Goal: Task Accomplishment & Management: Use online tool/utility

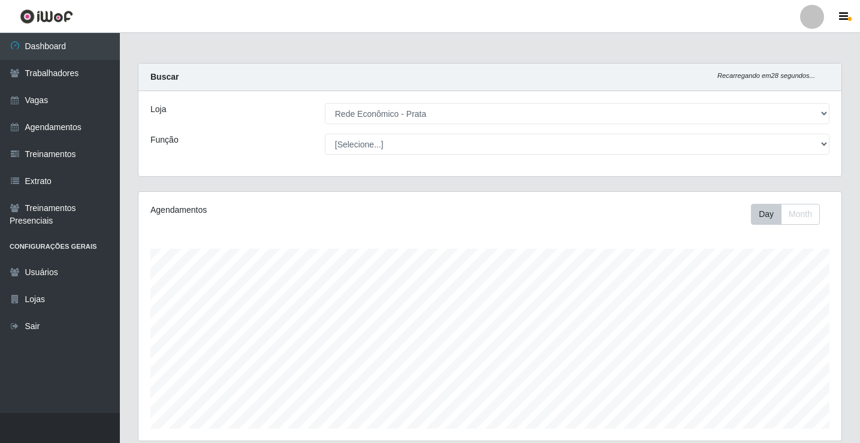
select select "192"
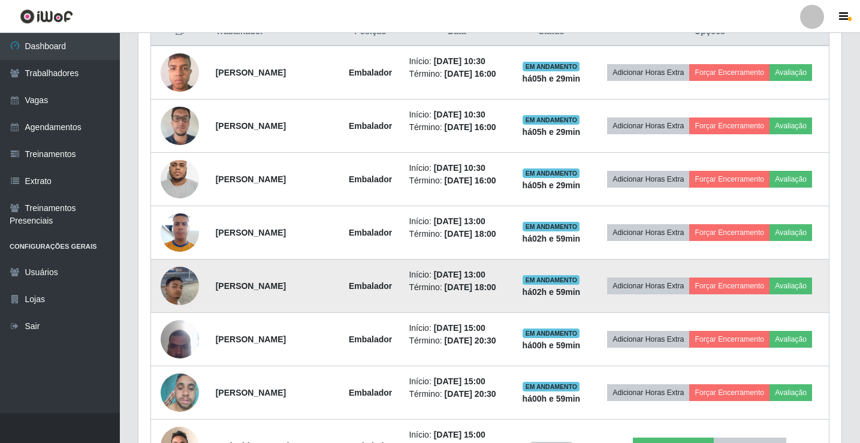
scroll to position [719, 0]
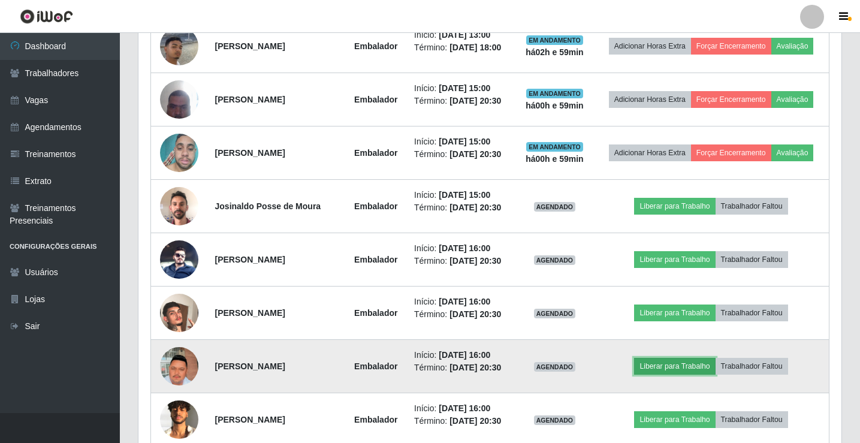
click at [697, 364] on button "Liberar para Trabalho" at bounding box center [674, 366] width 81 height 17
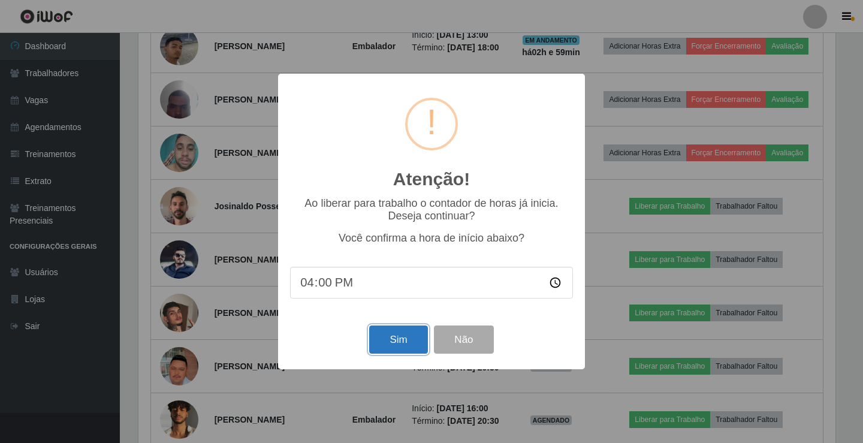
click at [389, 350] on button "Sim" at bounding box center [398, 339] width 58 height 28
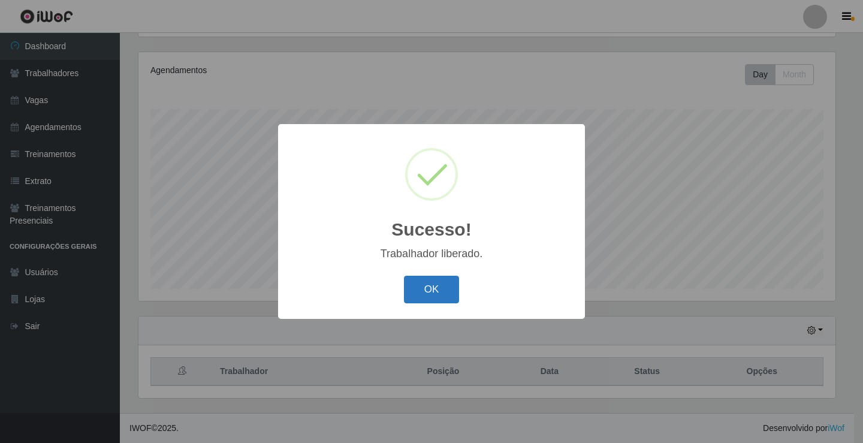
click at [439, 289] on button "OK" at bounding box center [432, 290] width 56 height 28
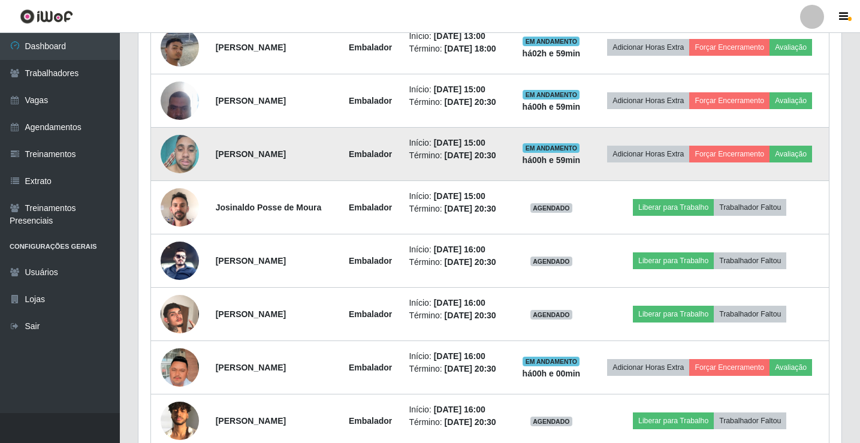
scroll to position [719, 0]
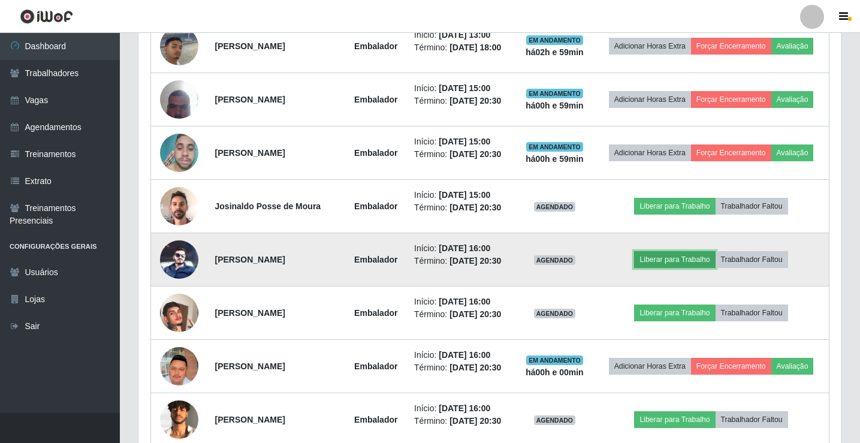
click at [679, 261] on button "Liberar para Trabalho" at bounding box center [674, 259] width 81 height 17
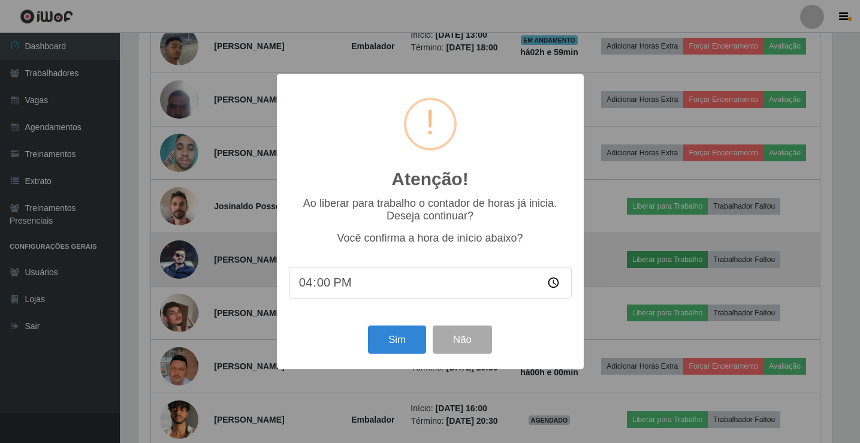
scroll to position [249, 697]
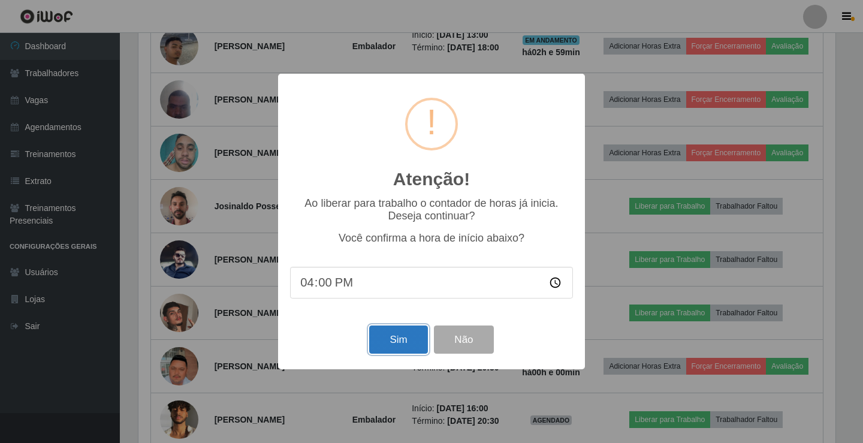
click at [388, 335] on button "Sim" at bounding box center [398, 339] width 58 height 28
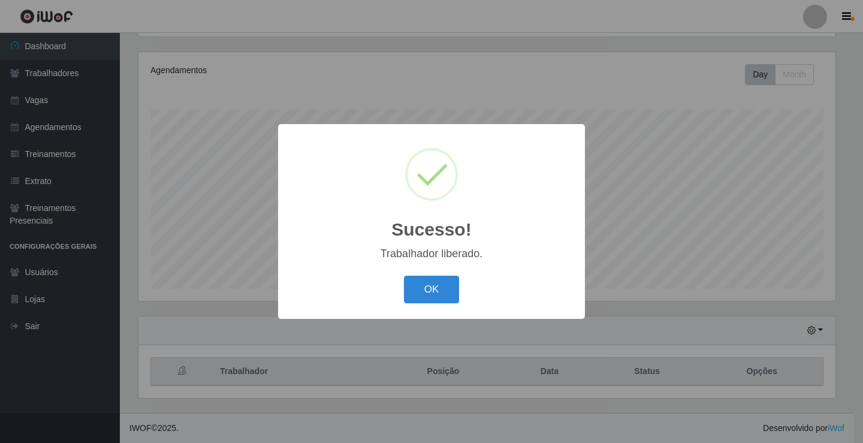
drag, startPoint x: 441, startPoint y: 281, endPoint x: 555, endPoint y: 269, distance: 115.1
click at [439, 282] on button "OK" at bounding box center [432, 290] width 56 height 28
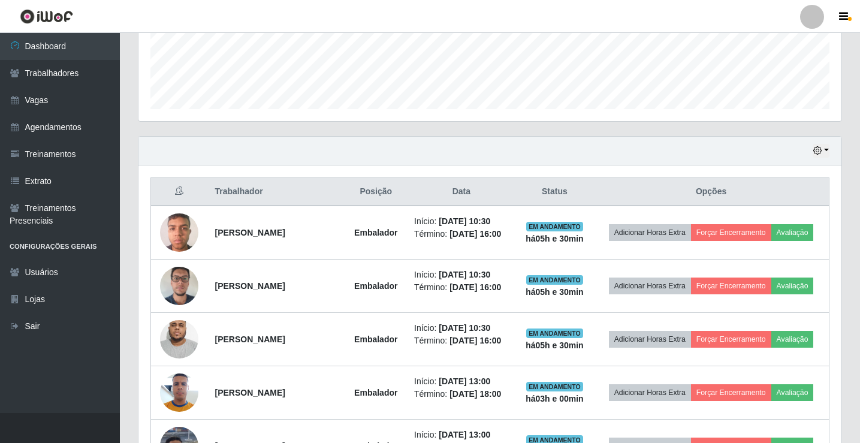
scroll to position [379, 0]
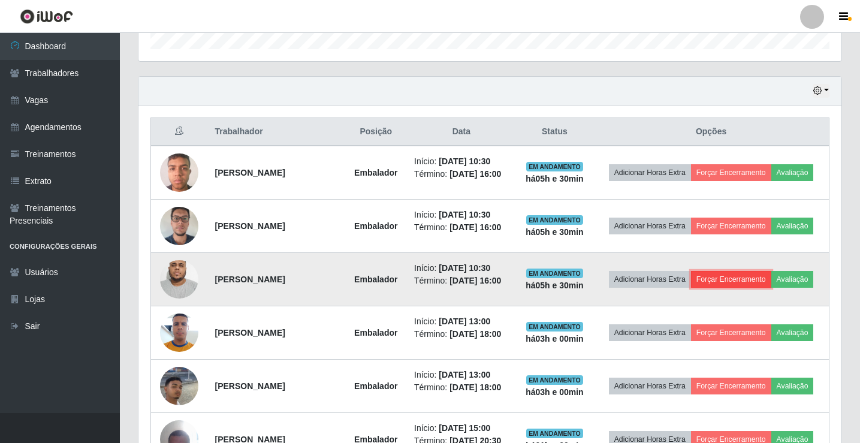
click at [752, 274] on button "Forçar Encerramento" at bounding box center [731, 279] width 80 height 17
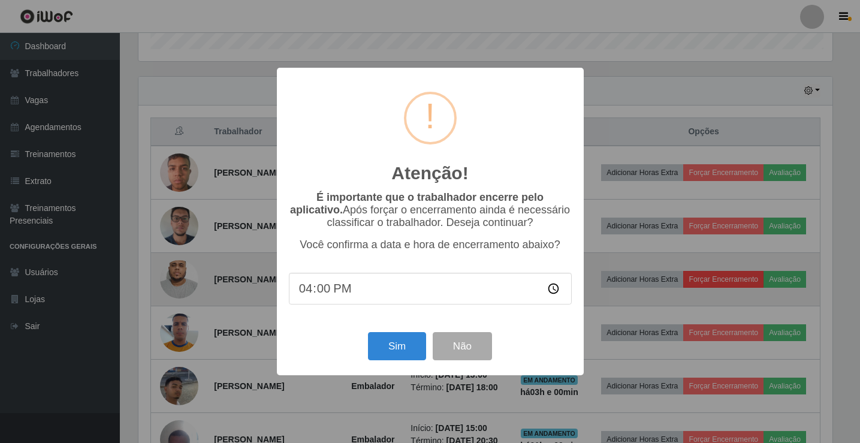
scroll to position [249, 697]
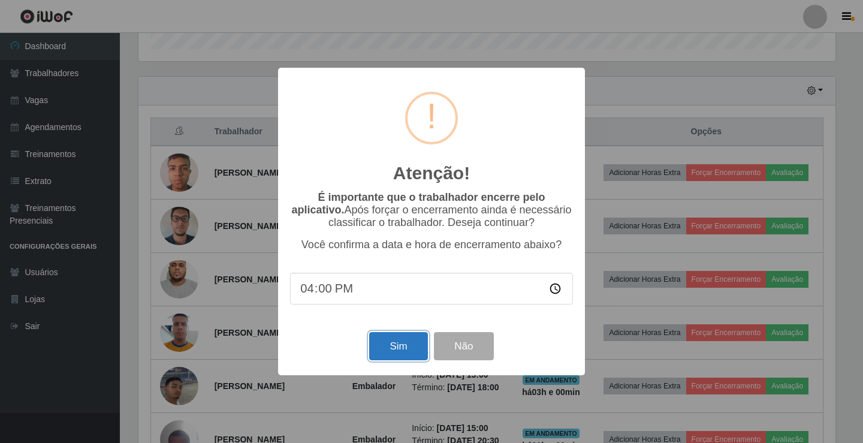
click at [378, 342] on button "Sim" at bounding box center [398, 346] width 58 height 28
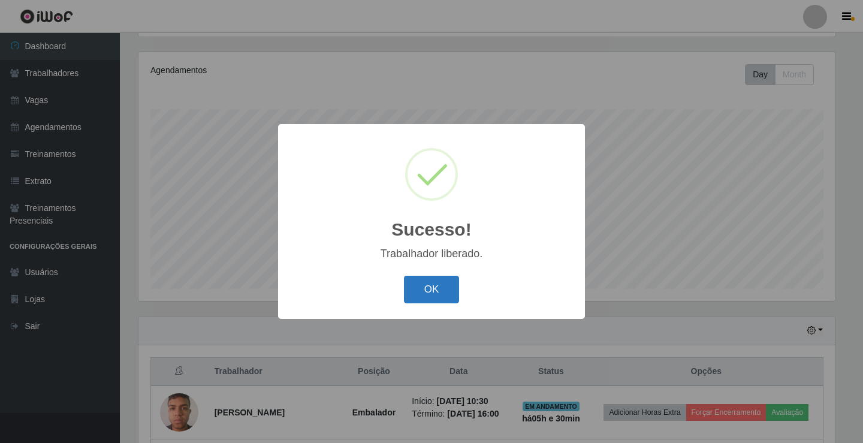
click at [445, 288] on button "OK" at bounding box center [432, 290] width 56 height 28
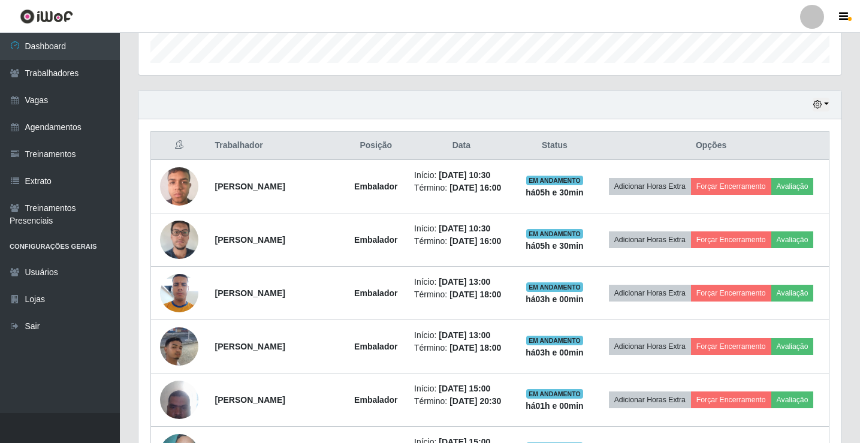
scroll to position [439, 0]
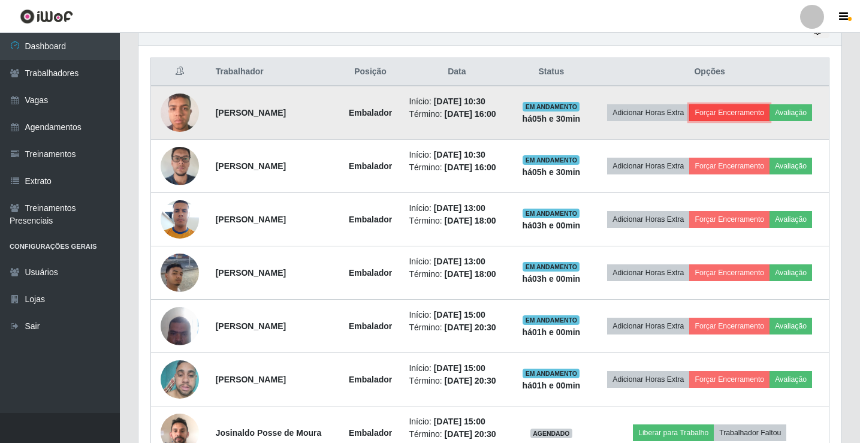
click at [738, 108] on button "Forçar Encerramento" at bounding box center [729, 112] width 80 height 17
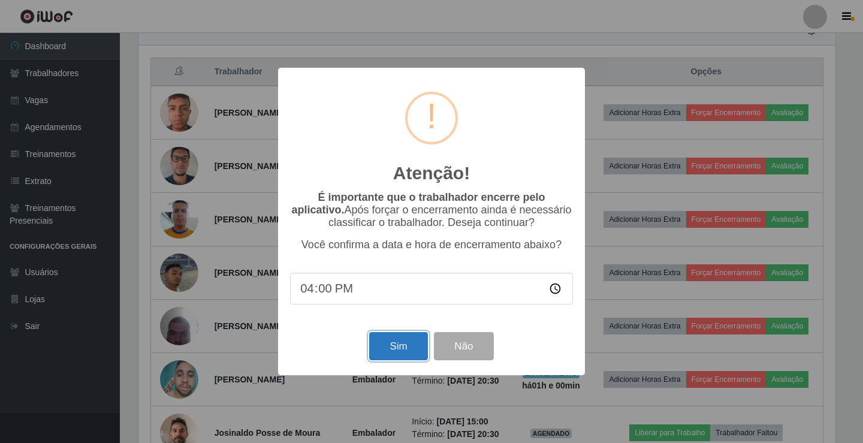
click at [399, 353] on button "Sim" at bounding box center [398, 346] width 58 height 28
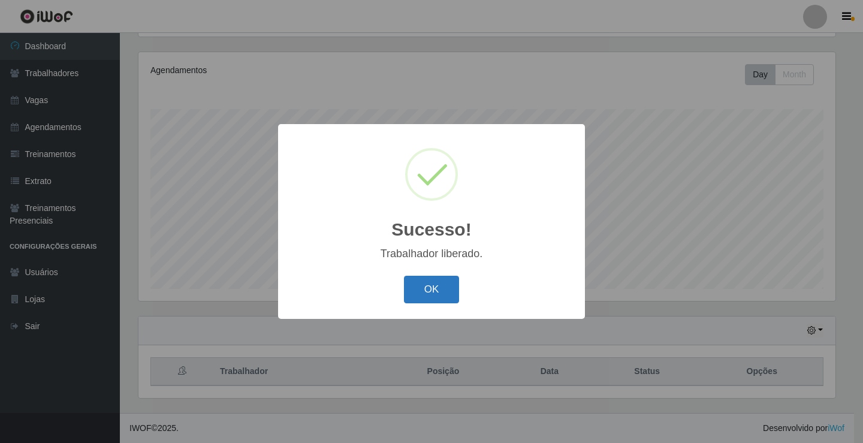
click at [434, 287] on button "OK" at bounding box center [432, 290] width 56 height 28
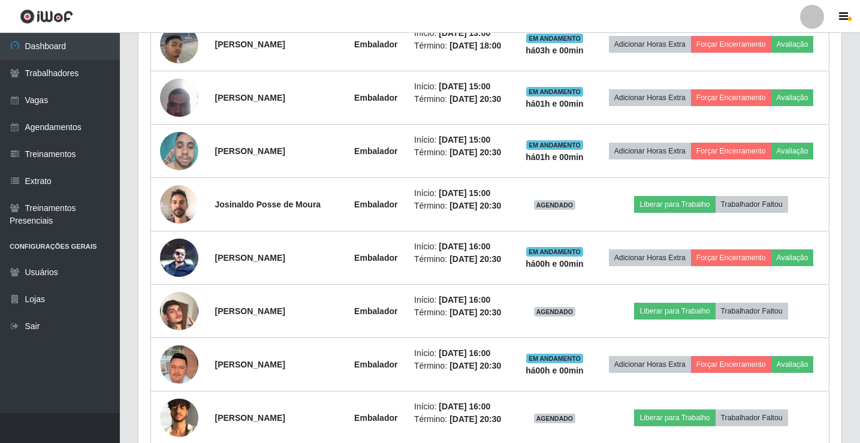
scroll to position [619, 0]
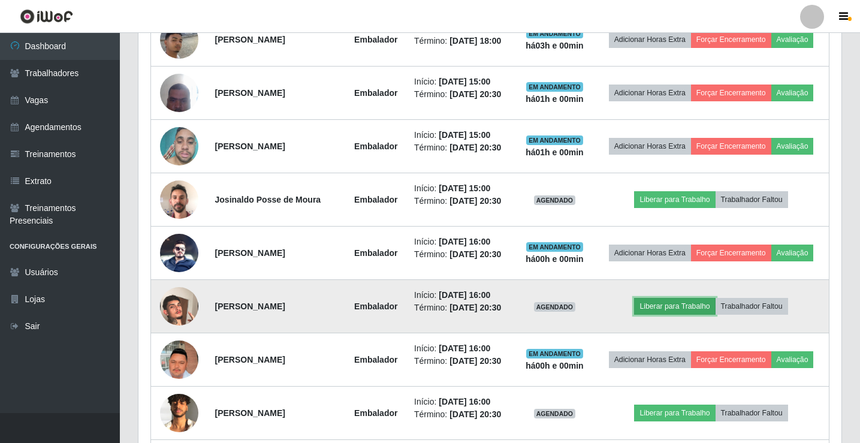
click at [678, 304] on button "Liberar para Trabalho" at bounding box center [674, 306] width 81 height 17
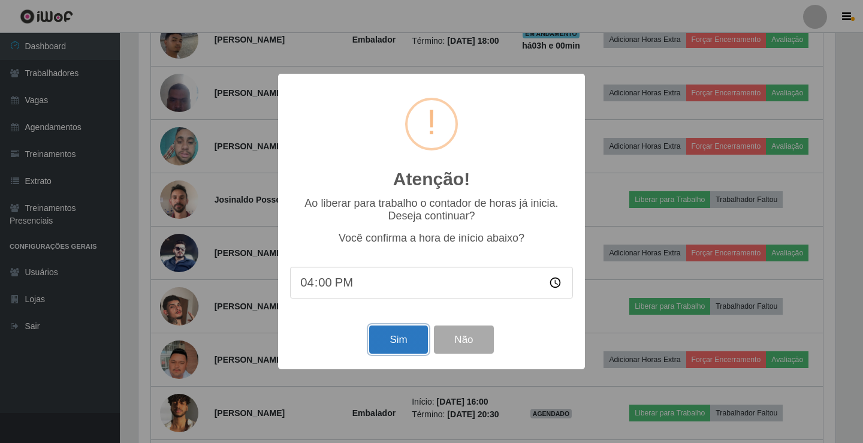
click at [391, 340] on button "Sim" at bounding box center [398, 339] width 58 height 28
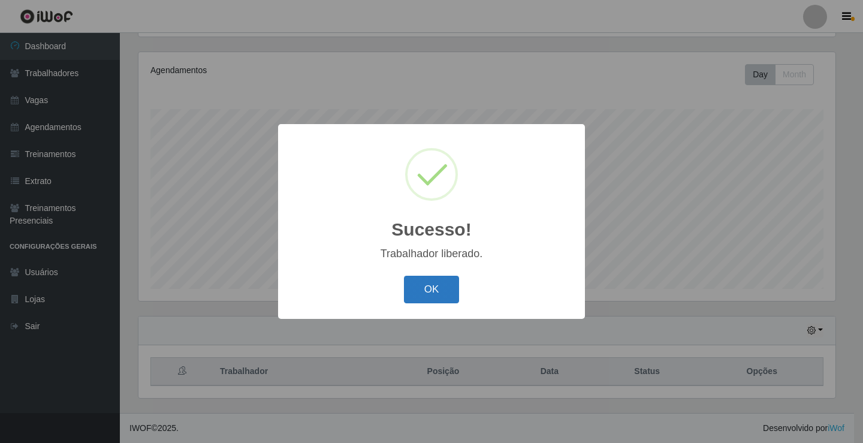
click at [448, 294] on button "OK" at bounding box center [432, 290] width 56 height 28
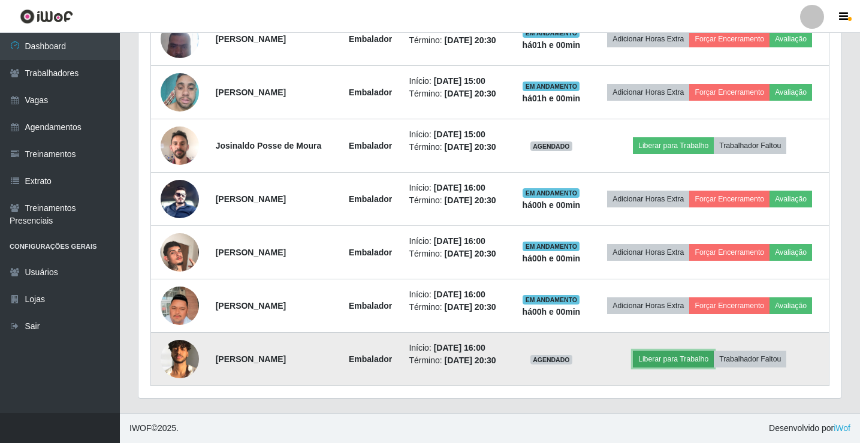
click at [689, 359] on button "Liberar para Trabalho" at bounding box center [673, 358] width 81 height 17
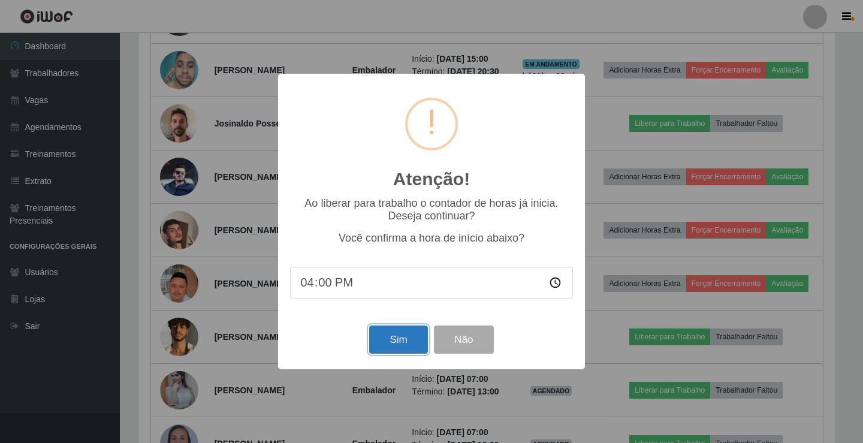
click at [407, 347] on button "Sim" at bounding box center [398, 339] width 58 height 28
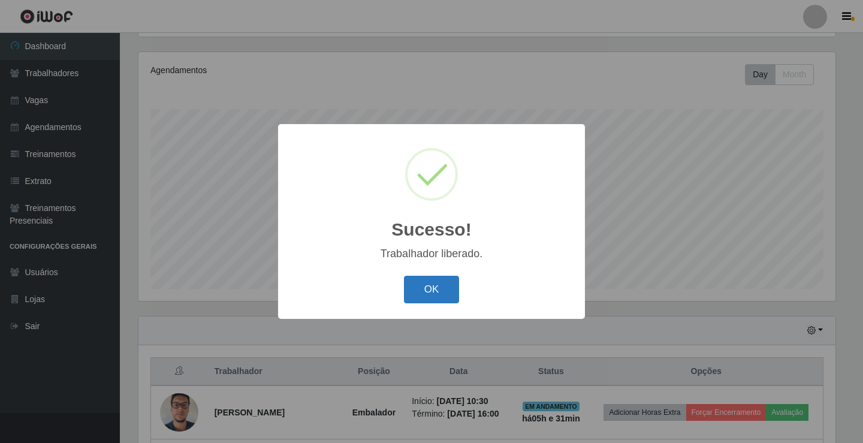
click at [448, 292] on button "OK" at bounding box center [432, 290] width 56 height 28
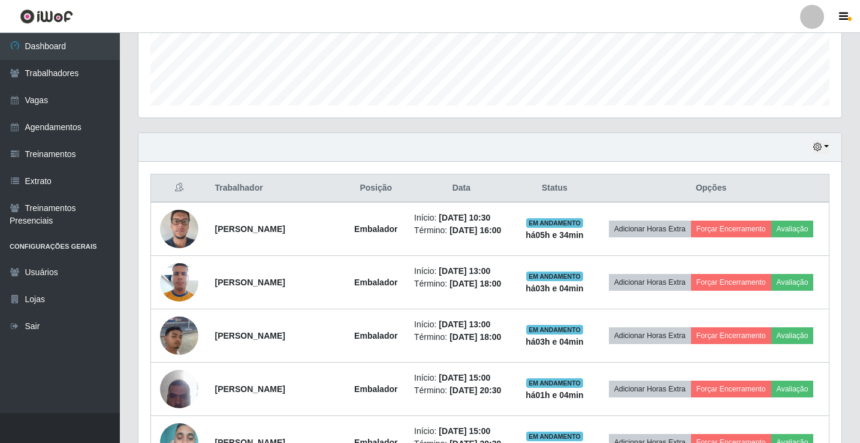
scroll to position [313, 0]
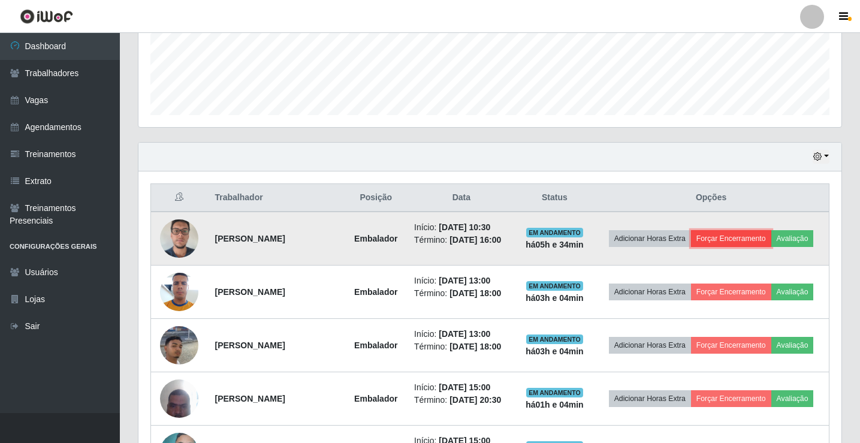
click at [745, 243] on button "Forçar Encerramento" at bounding box center [731, 238] width 80 height 17
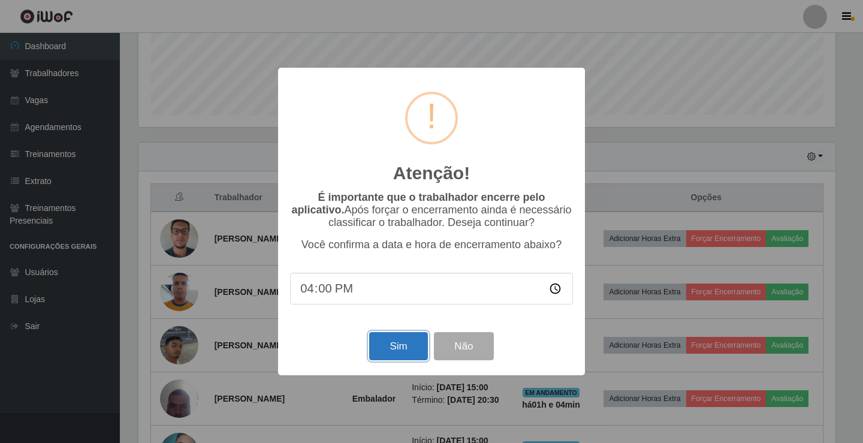
click at [410, 356] on button "Sim" at bounding box center [398, 346] width 58 height 28
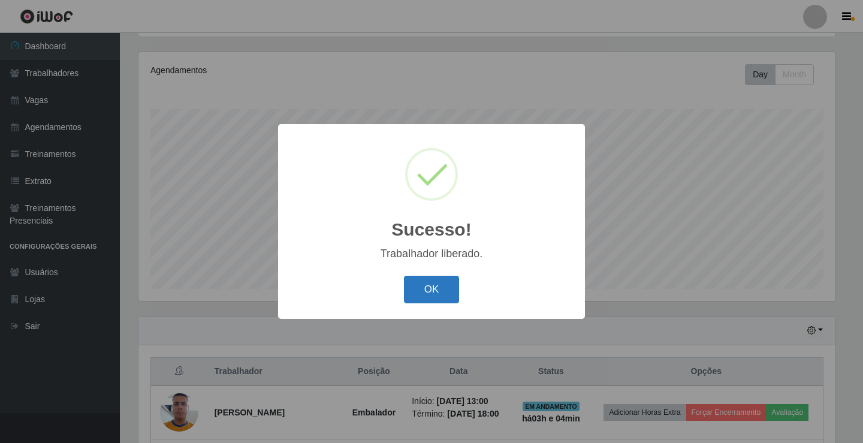
click at [446, 294] on button "OK" at bounding box center [432, 290] width 56 height 28
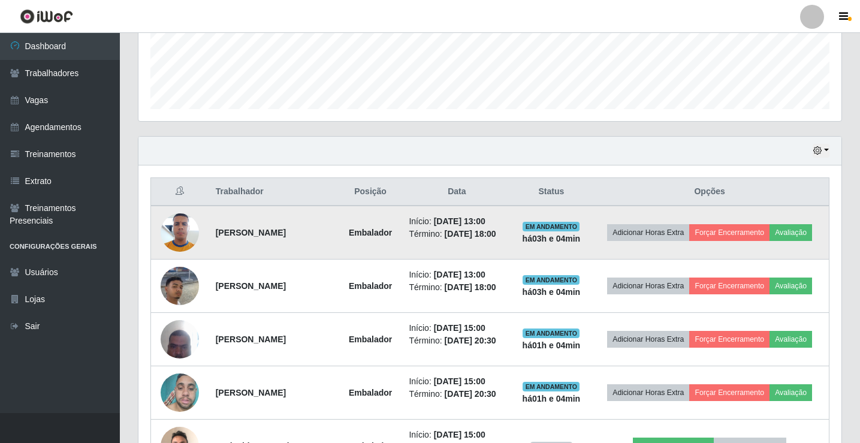
scroll to position [80, 0]
